Goal: Transaction & Acquisition: Download file/media

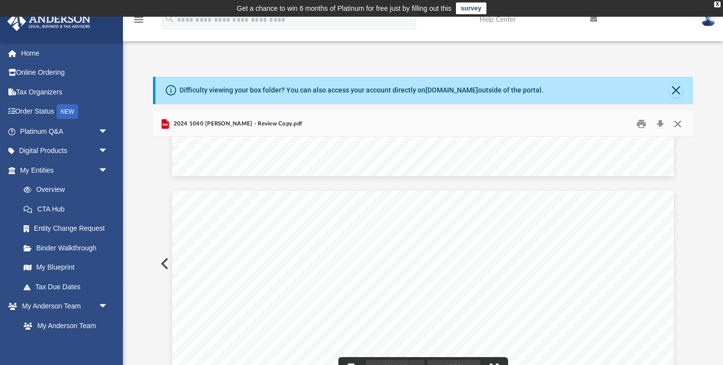
click at [678, 124] on button "Close" at bounding box center [678, 123] width 18 height 15
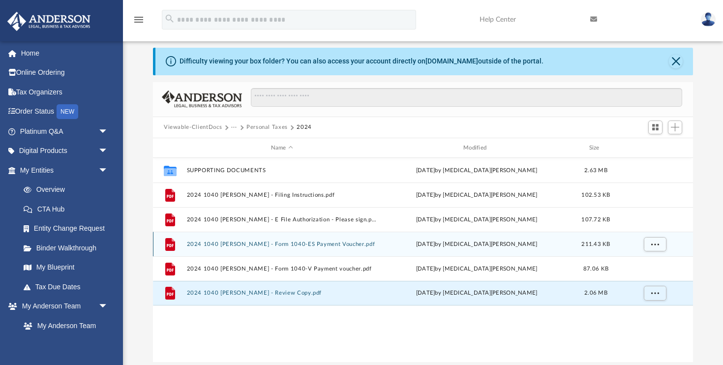
scroll to position [30, 0]
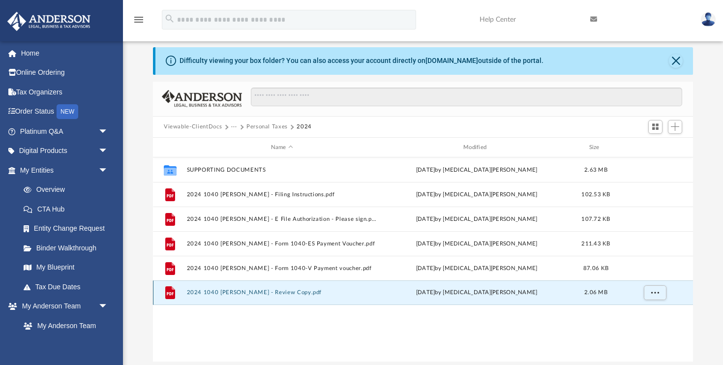
click at [227, 293] on button "2024 1040 [PERSON_NAME] - Review Copy.pdf" at bounding box center [282, 293] width 190 height 6
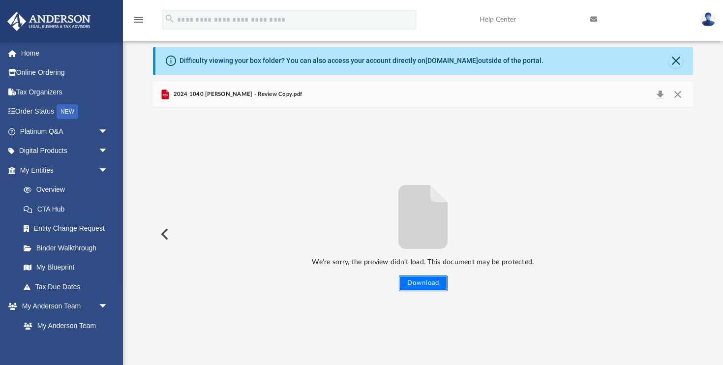
click at [430, 284] on button "Download" at bounding box center [423, 284] width 49 height 16
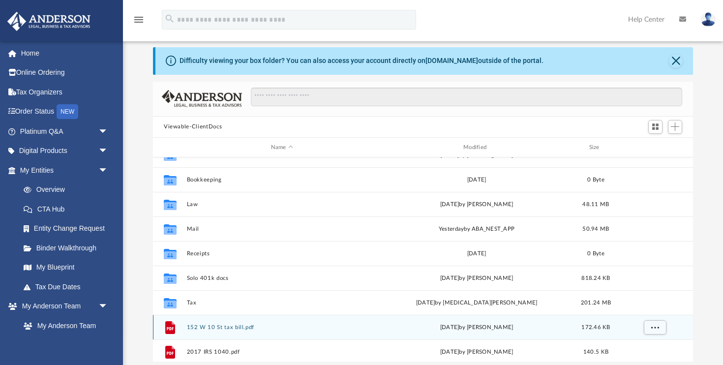
scroll to position [48, 0]
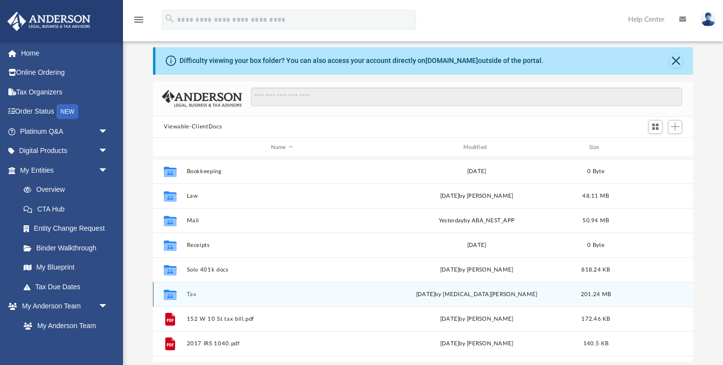
click at [192, 294] on button "Tax" at bounding box center [282, 294] width 190 height 6
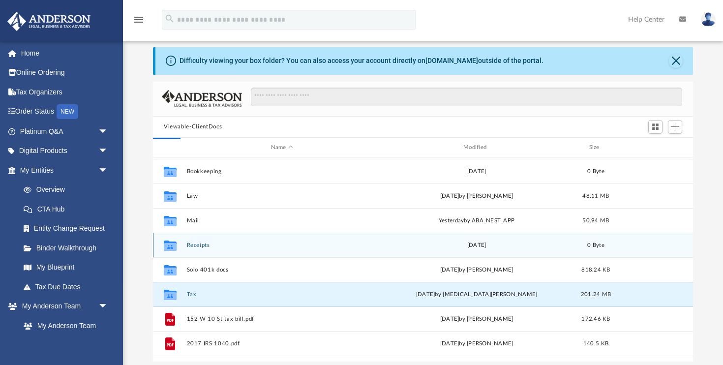
scroll to position [0, 0]
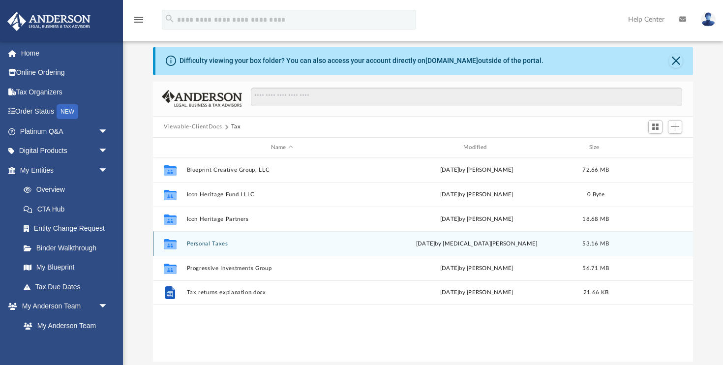
click at [216, 244] on button "Personal Taxes" at bounding box center [282, 244] width 190 height 6
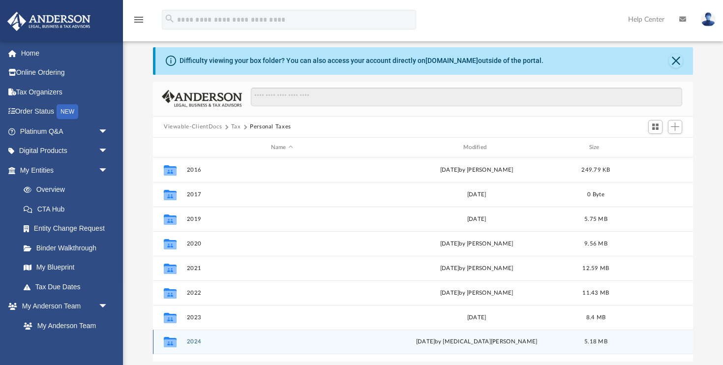
click at [195, 340] on button "2024" at bounding box center [282, 342] width 190 height 6
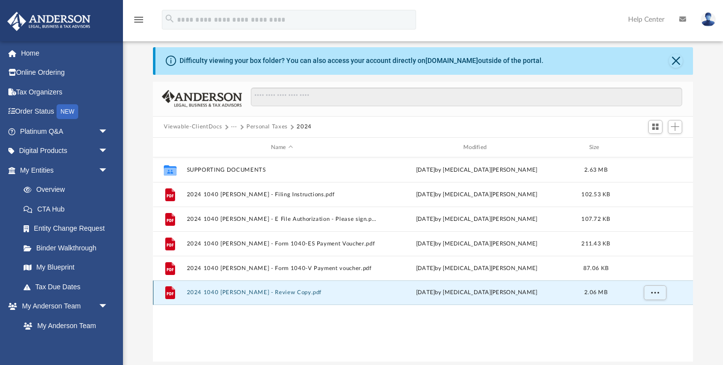
click at [270, 294] on button "2024 1040 [PERSON_NAME] - Review Copy.pdf" at bounding box center [282, 293] width 190 height 6
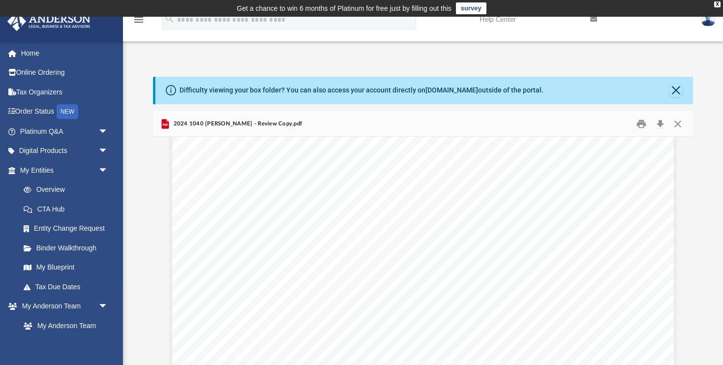
scroll to position [18026, 0]
click at [678, 92] on button "Close" at bounding box center [676, 91] width 14 height 14
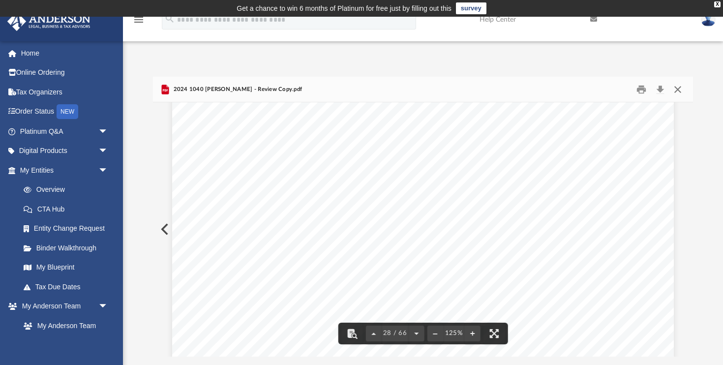
click at [678, 91] on button "Close" at bounding box center [678, 89] width 18 height 15
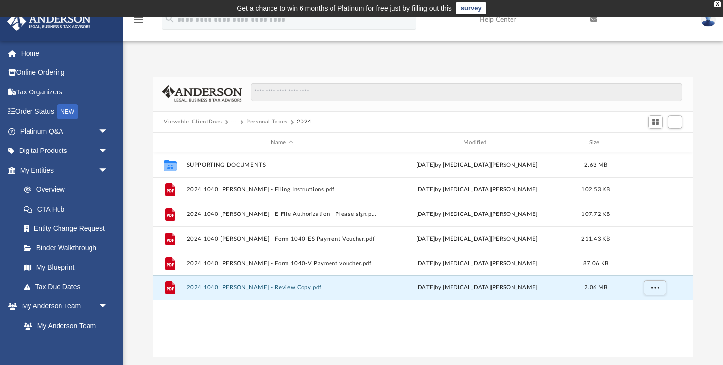
click at [207, 124] on button "Viewable-ClientDocs" at bounding box center [193, 122] width 58 height 9
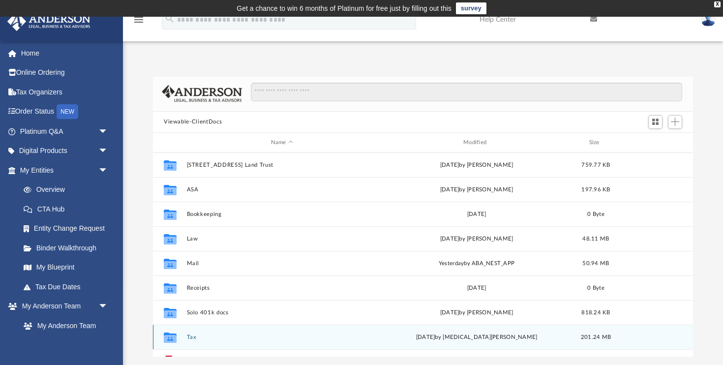
click at [192, 337] on button "Tax" at bounding box center [282, 337] width 190 height 6
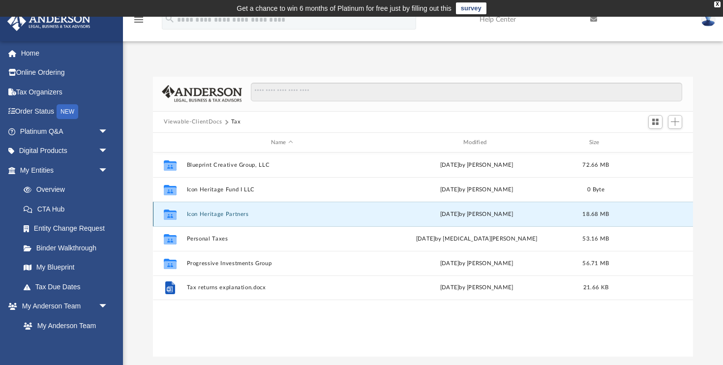
click at [210, 213] on button "Icon Heritage Partners" at bounding box center [282, 214] width 190 height 6
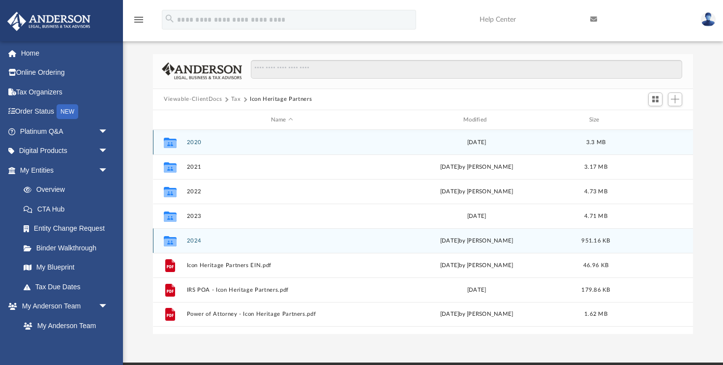
scroll to position [29, 0]
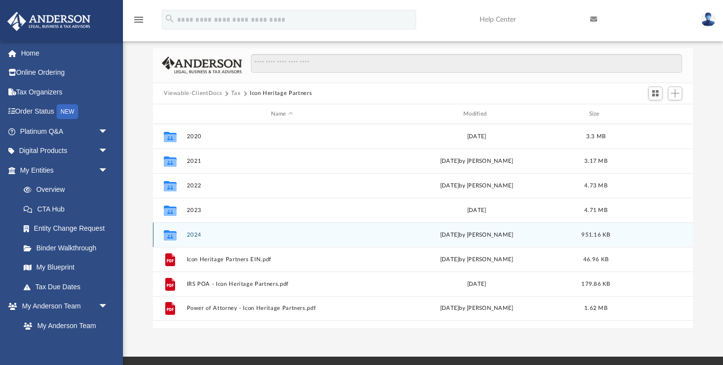
click at [194, 234] on button "2024" at bounding box center [282, 235] width 190 height 6
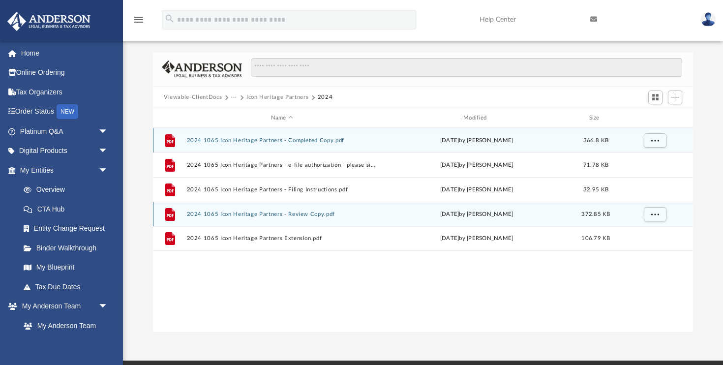
scroll to position [24, 0]
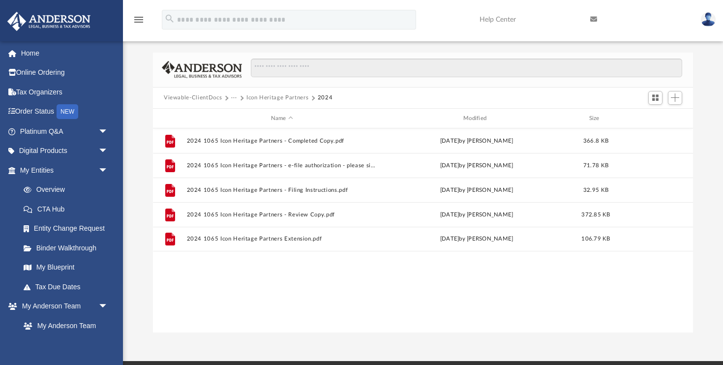
click at [203, 97] on button "Viewable-ClientDocs" at bounding box center [193, 97] width 58 height 9
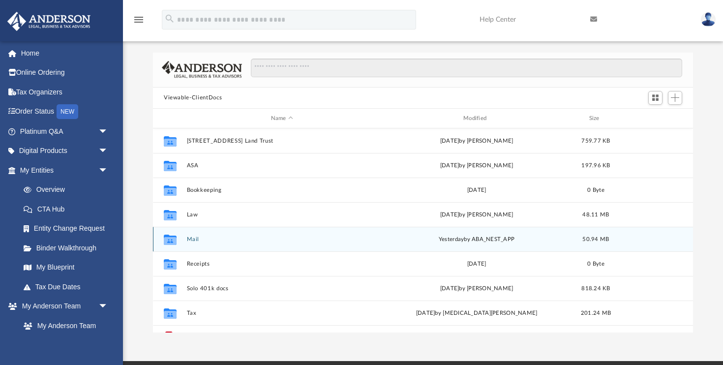
click at [194, 239] on button "Mail" at bounding box center [282, 239] width 190 height 6
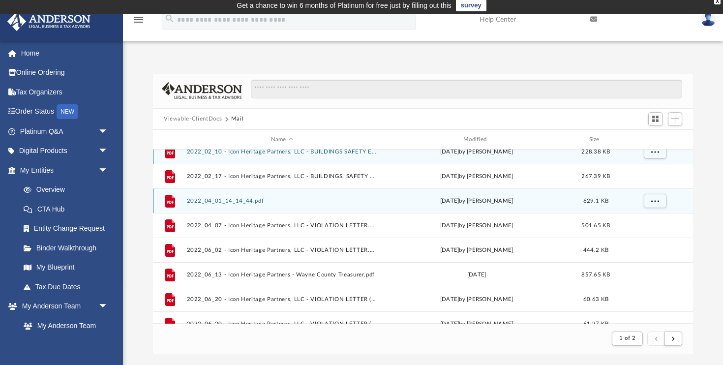
scroll to position [0, 0]
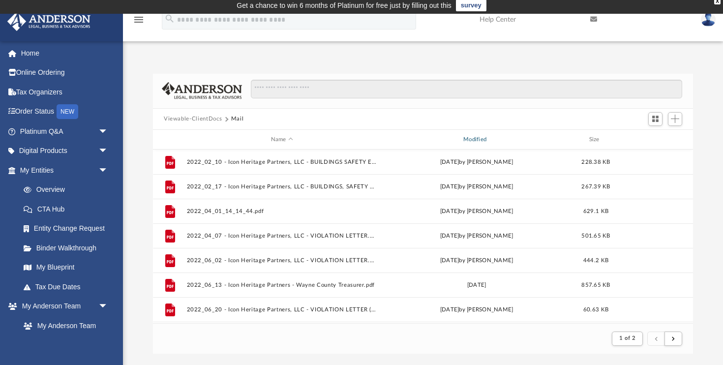
click at [470, 139] on div "Modified" at bounding box center [476, 139] width 191 height 9
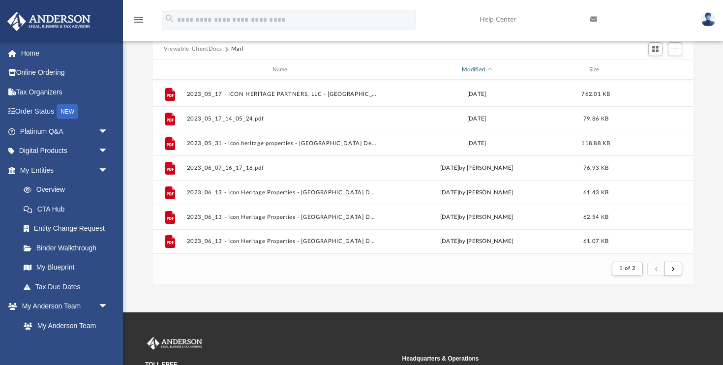
scroll to position [76, 0]
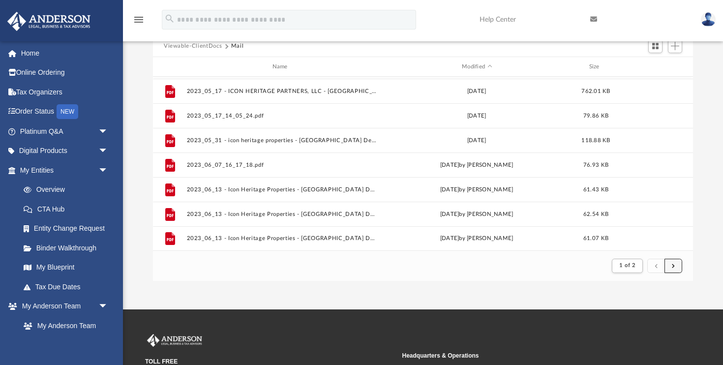
click at [672, 266] on span "submit" at bounding box center [673, 265] width 3 height 5
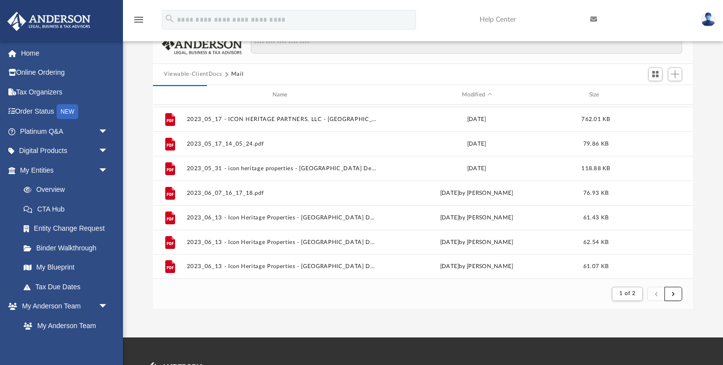
scroll to position [47, 0]
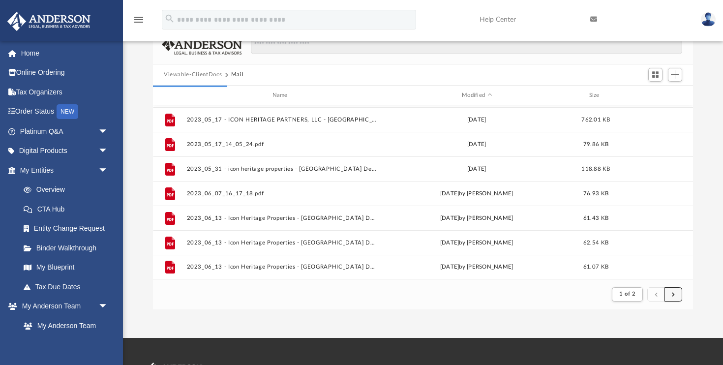
click at [674, 293] on span "submit" at bounding box center [673, 293] width 3 height 5
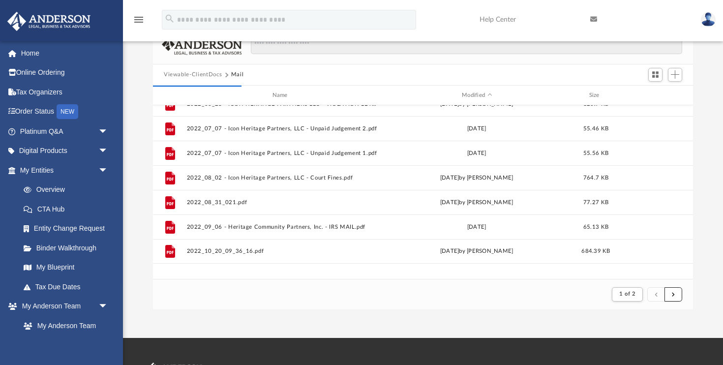
scroll to position [0, 0]
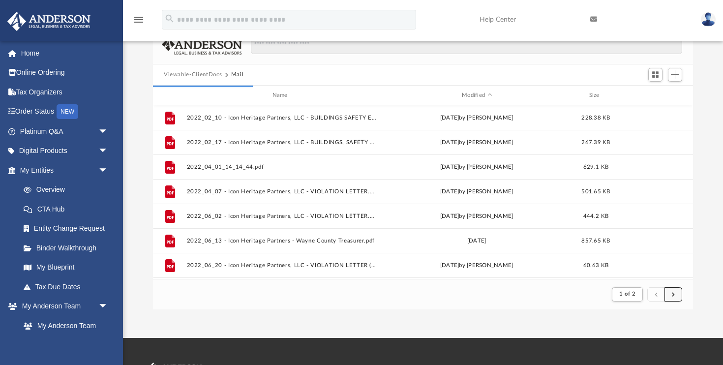
click at [674, 294] on span "submit" at bounding box center [673, 293] width 3 height 5
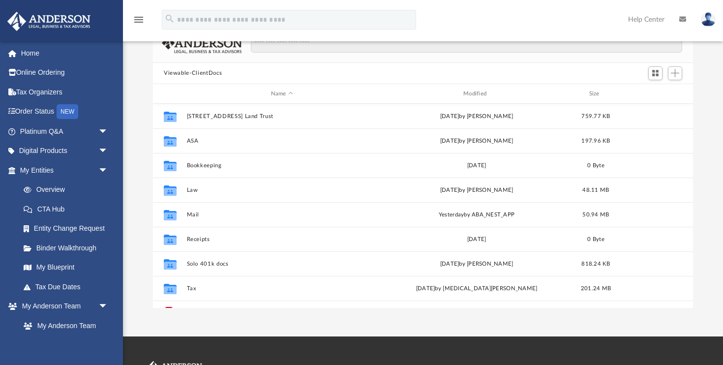
scroll to position [81, 0]
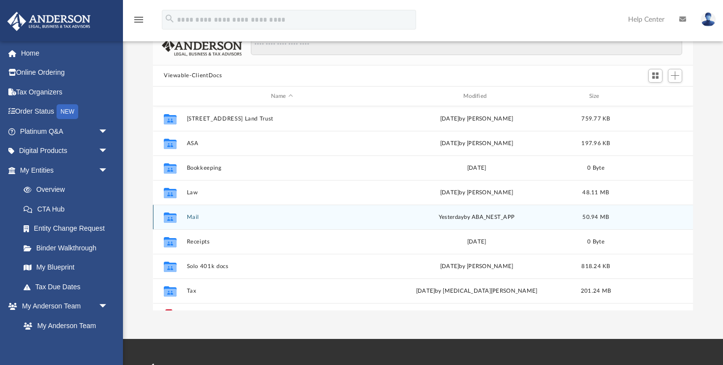
click at [191, 218] on button "Mail" at bounding box center [282, 217] width 190 height 6
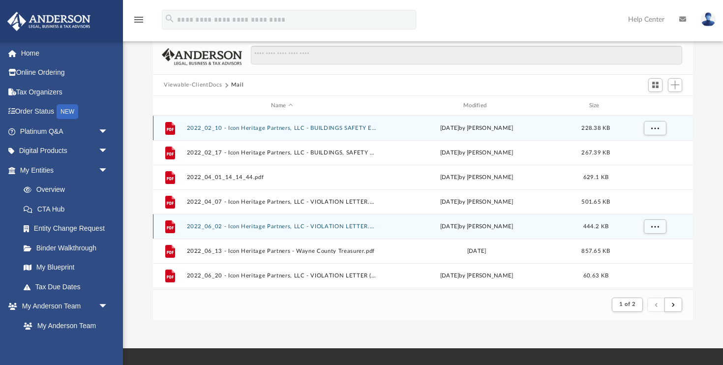
scroll to position [0, 0]
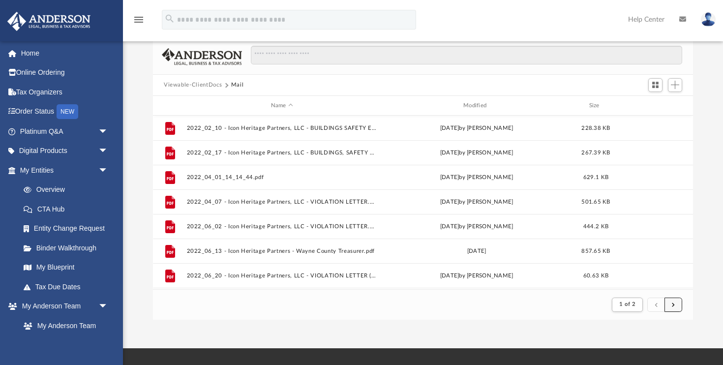
click at [672, 308] on button "submit" at bounding box center [674, 305] width 18 height 14
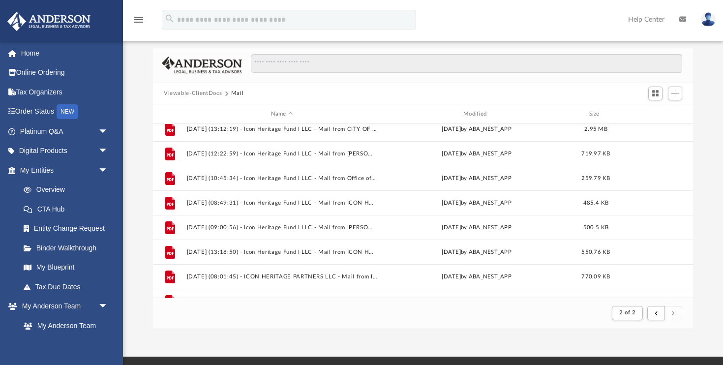
scroll to position [1031, 0]
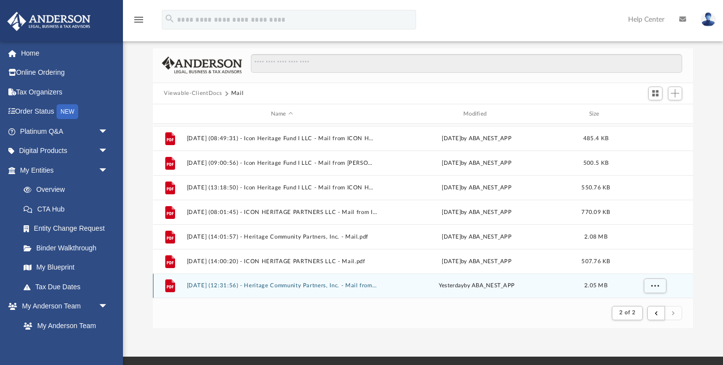
click at [315, 288] on button "2025.09.25 (12:31:56) - Heritage Community Partners, Inc. - Mail from IRS.pdf" at bounding box center [282, 286] width 190 height 6
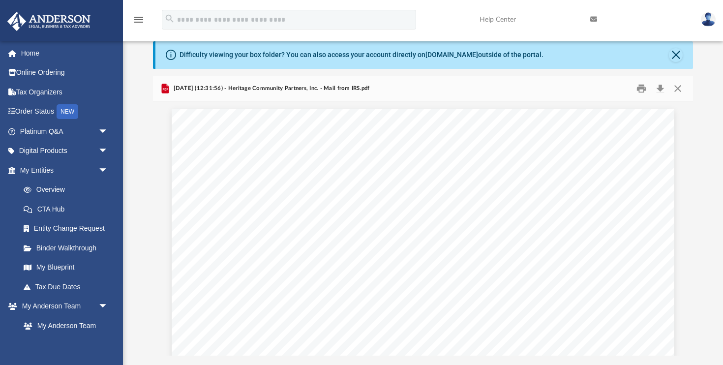
scroll to position [34, 0]
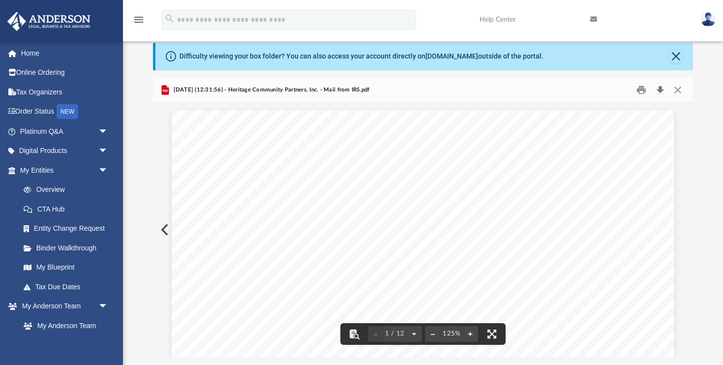
click at [660, 88] on button "Download" at bounding box center [661, 89] width 18 height 15
